Goal: Task Accomplishment & Management: Complete application form

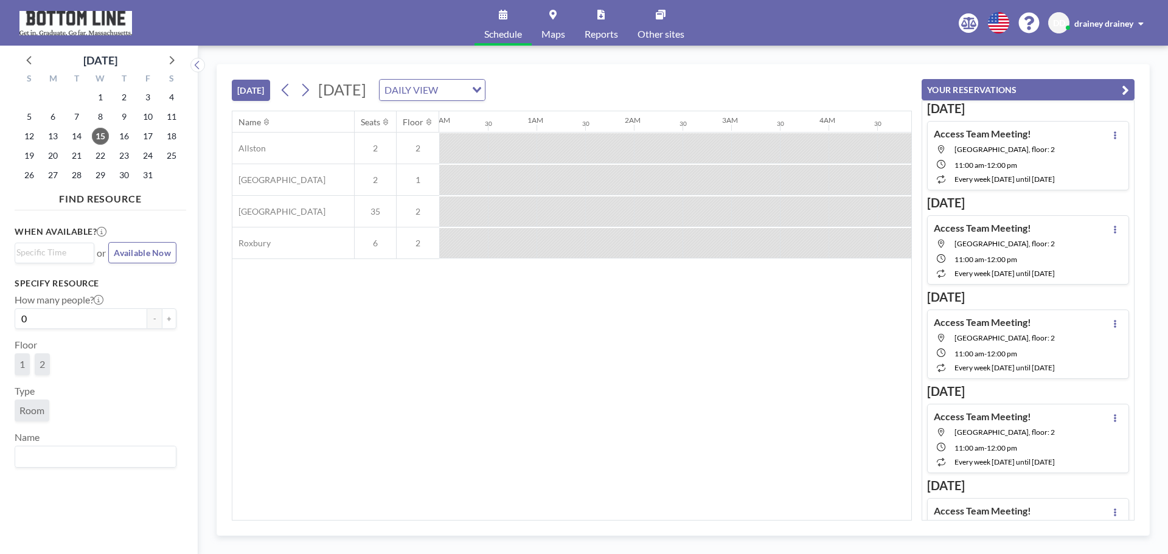
scroll to position [0, 1411]
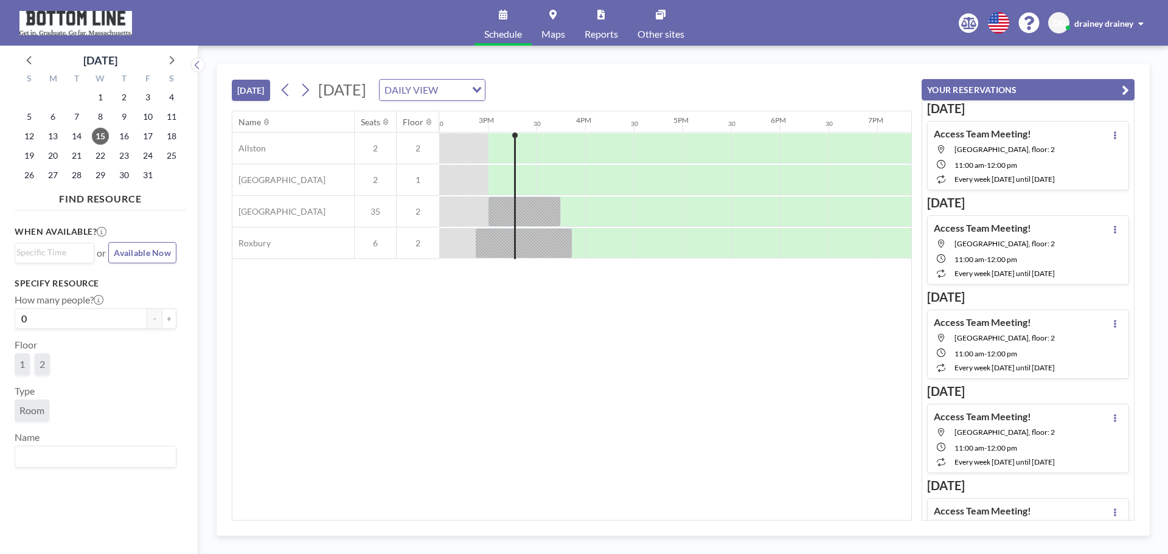
click at [253, 92] on button "[DATE]" at bounding box center [251, 90] width 38 height 21
click at [96, 176] on span "29" at bounding box center [100, 175] width 17 height 17
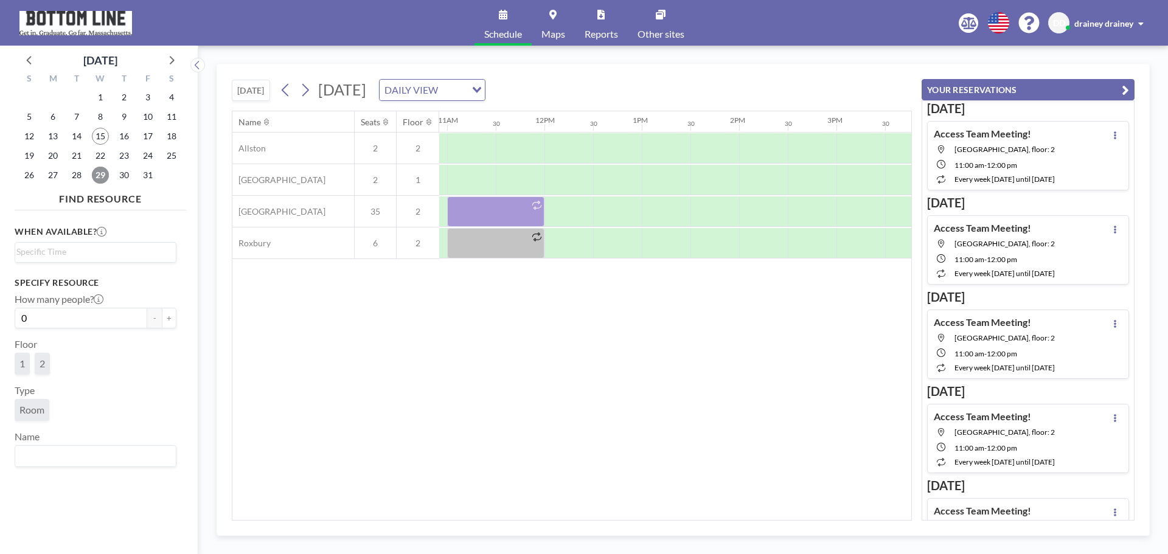
scroll to position [0, 1049]
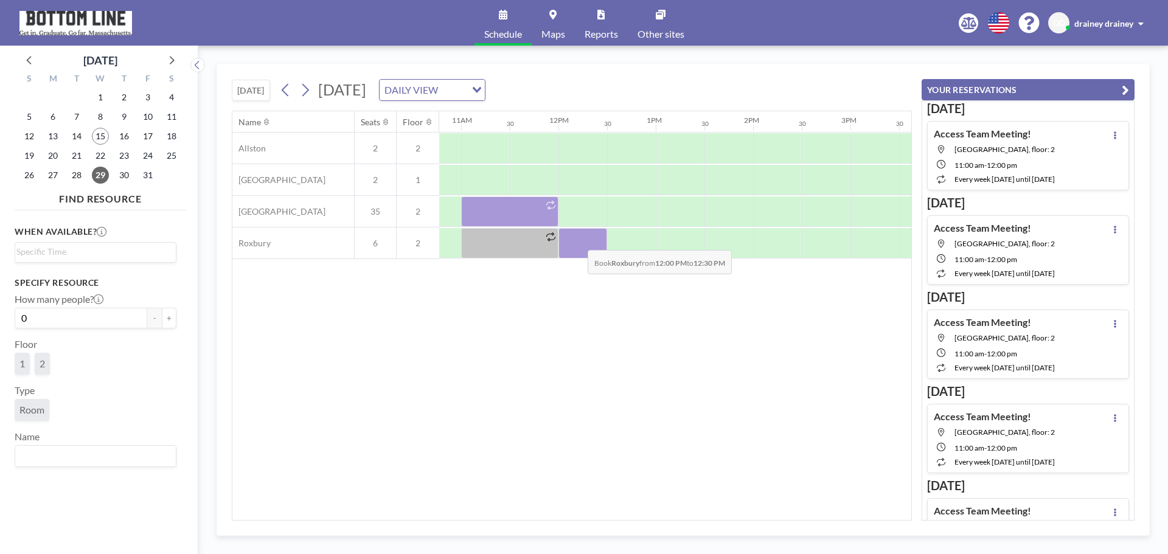
click at [578, 241] on div at bounding box center [583, 243] width 49 height 30
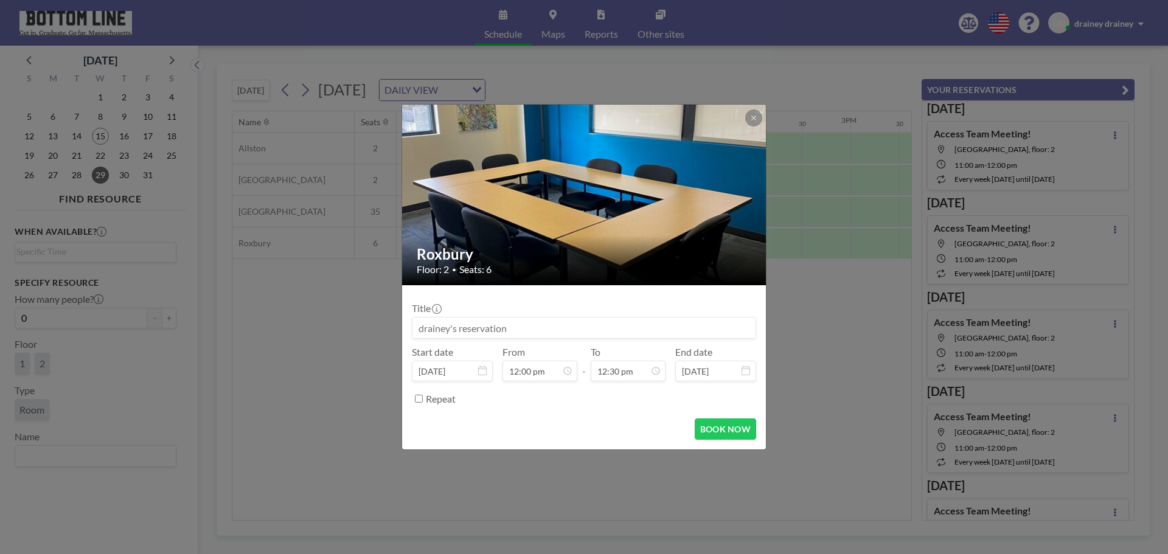
click at [559, 321] on input at bounding box center [583, 328] width 343 height 21
type input "A"
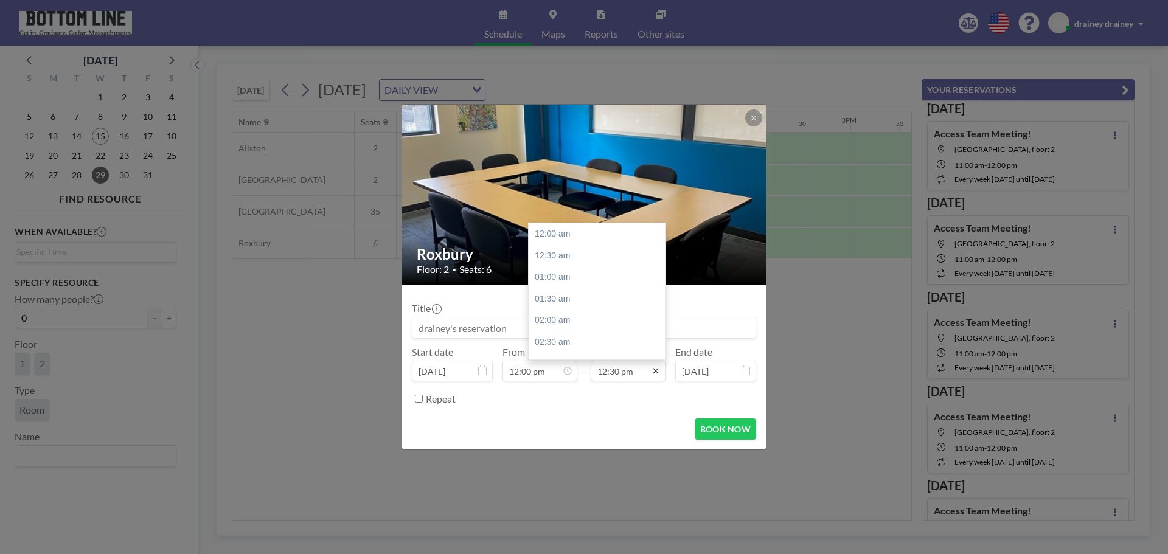
scroll to position [541, 0]
click at [566, 256] on div "01:00 pm" at bounding box center [600, 256] width 142 height 22
type input "01:00 pm"
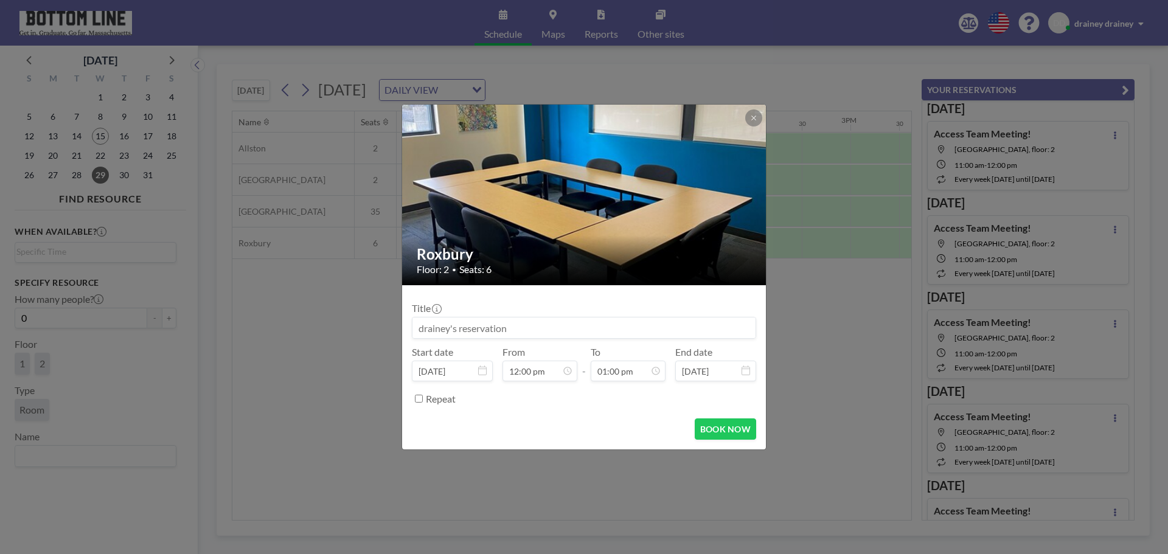
scroll to position [563, 0]
click at [627, 415] on form "Title Start date [DATE] From 12:00 pm - To 01:00 pm End date [DATE] Repeat BOOK…" at bounding box center [584, 367] width 364 height 164
click at [725, 430] on button "BOOK NOW" at bounding box center [725, 429] width 61 height 21
